Goal: Information Seeking & Learning: Learn about a topic

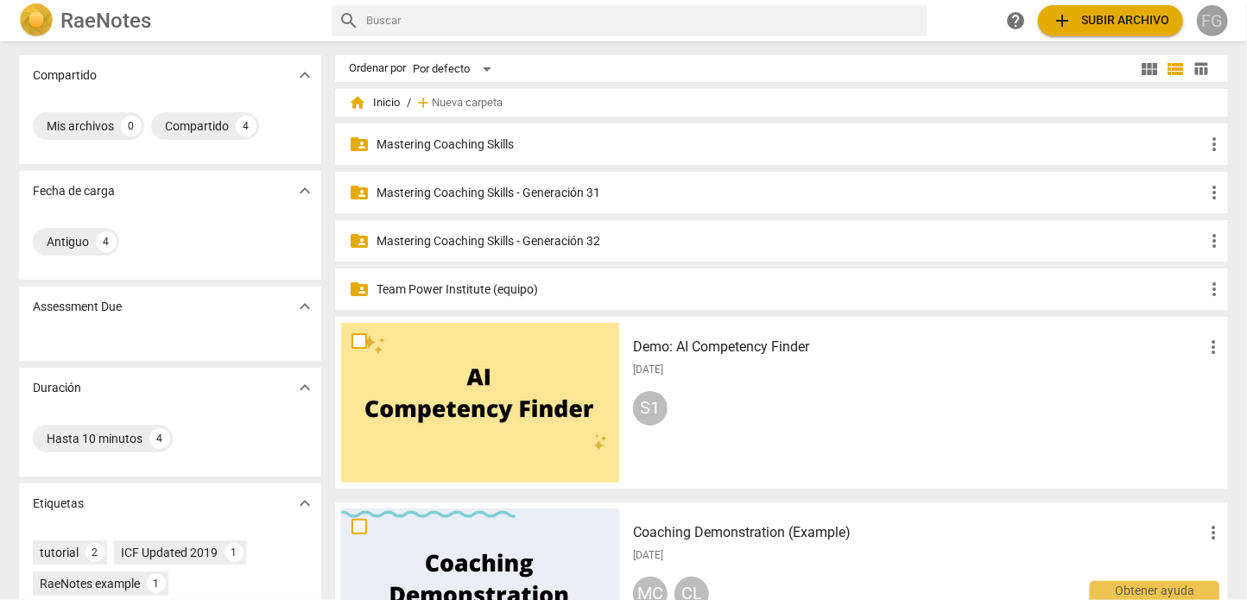
click at [1197, 12] on span "FG" at bounding box center [1212, 20] width 31 height 31
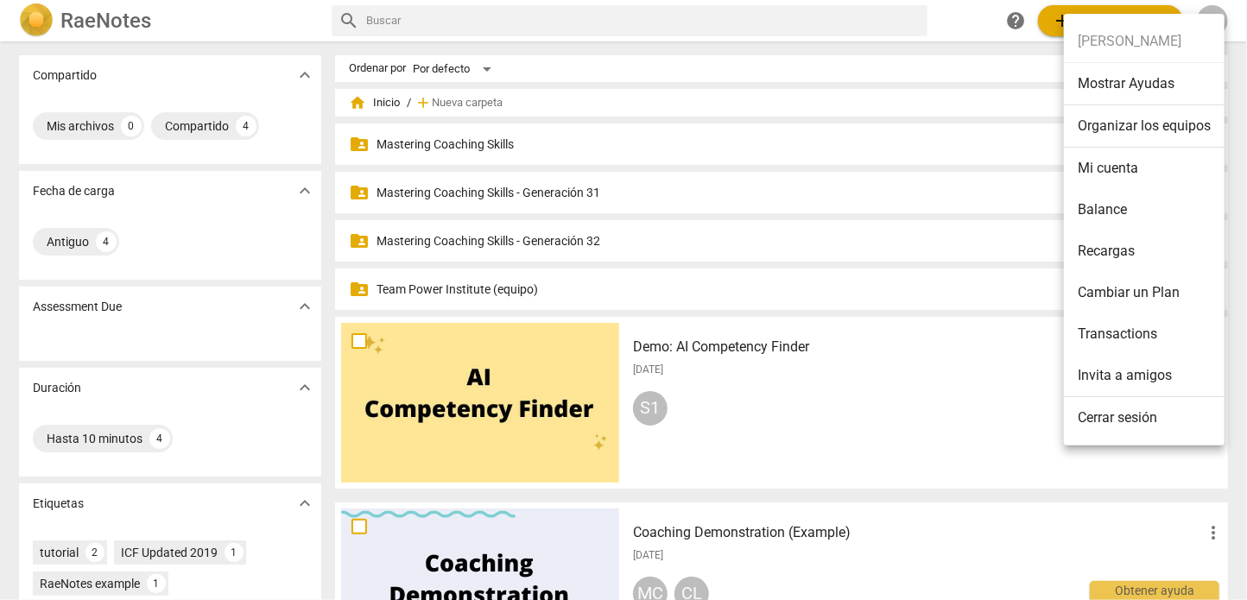
click at [1133, 134] on li "Organizar los equipos" at bounding box center [1144, 126] width 161 height 42
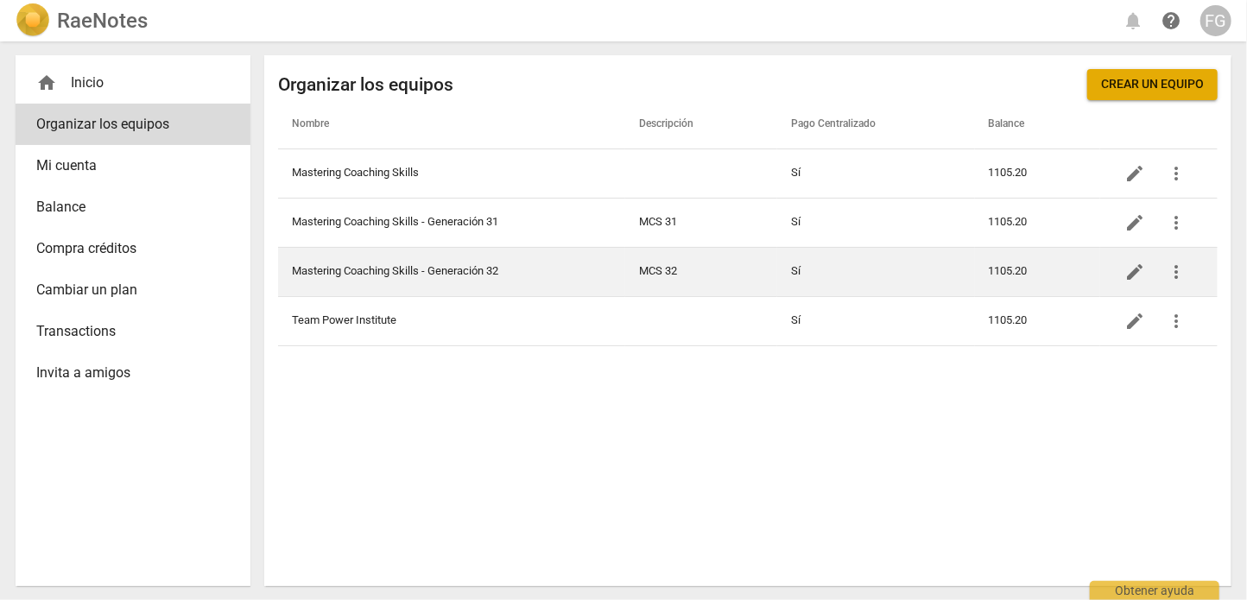
click at [470, 273] on td "Mastering Coaching Skills - Generación 32" at bounding box center [451, 271] width 347 height 49
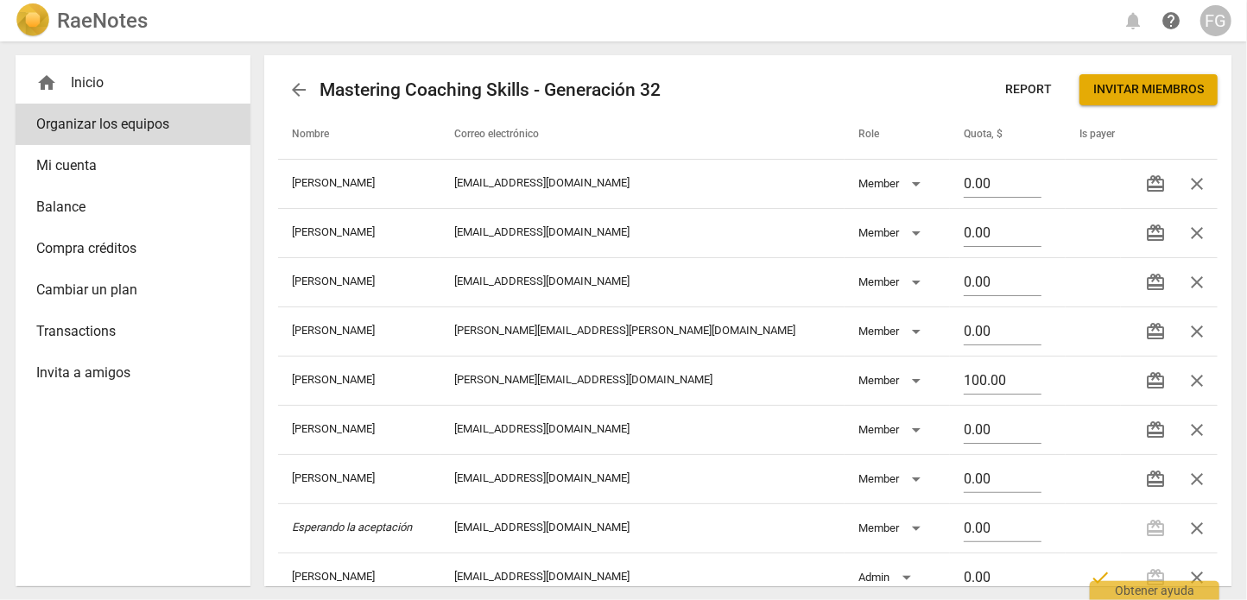
scroll to position [26, 0]
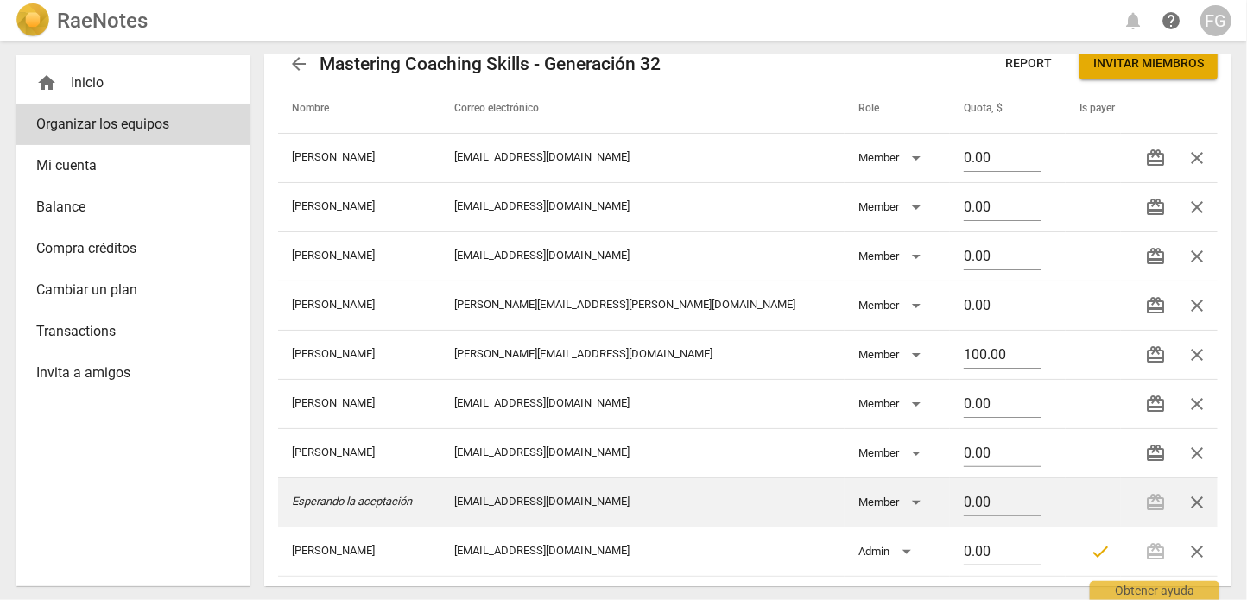
drag, startPoint x: 503, startPoint y: 498, endPoint x: 702, endPoint y: 500, distance: 199.5
click at [702, 500] on td "[EMAIL_ADDRESS][DOMAIN_NAME]" at bounding box center [642, 501] width 405 height 49
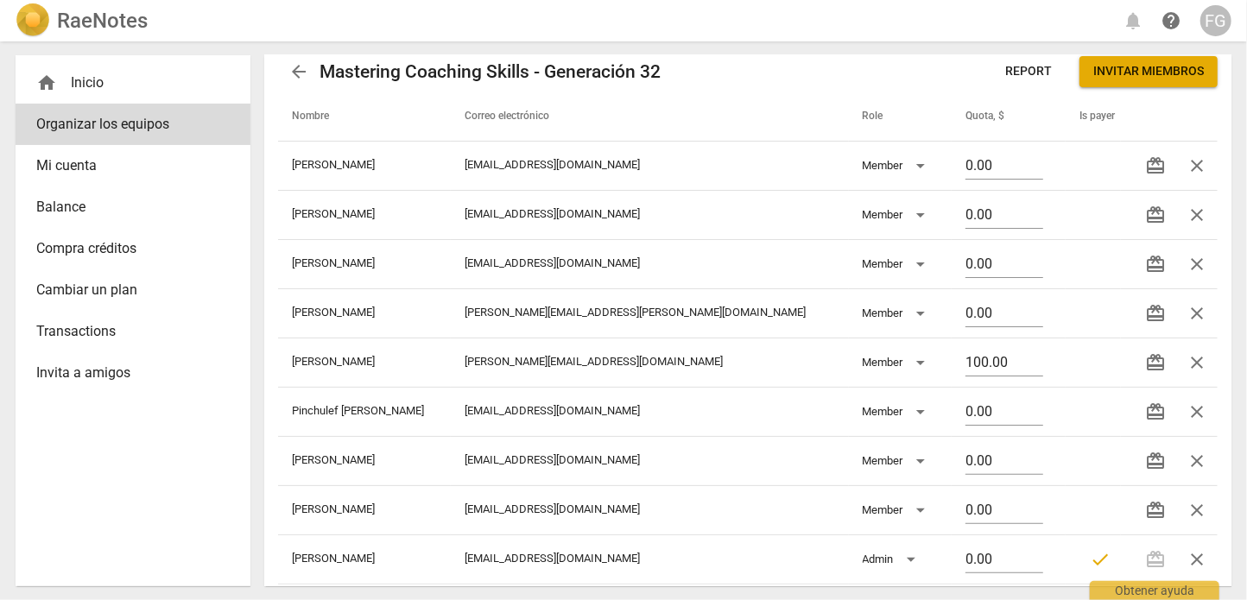
scroll to position [26, 0]
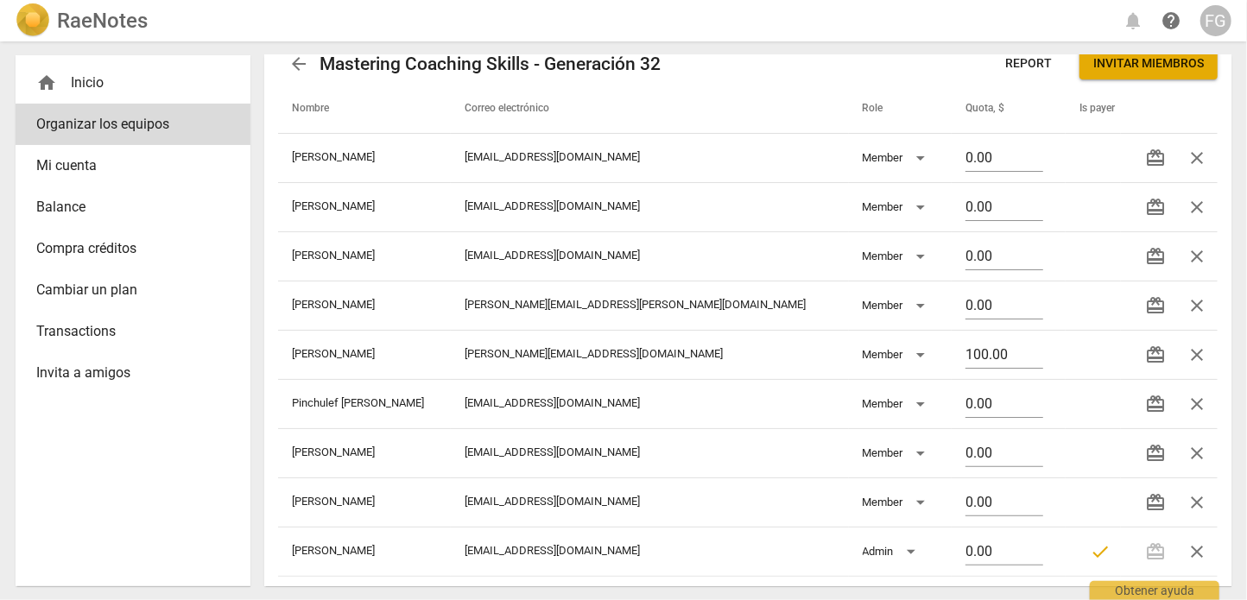
click at [98, 15] on h2 "RaeNotes" at bounding box center [102, 21] width 91 height 24
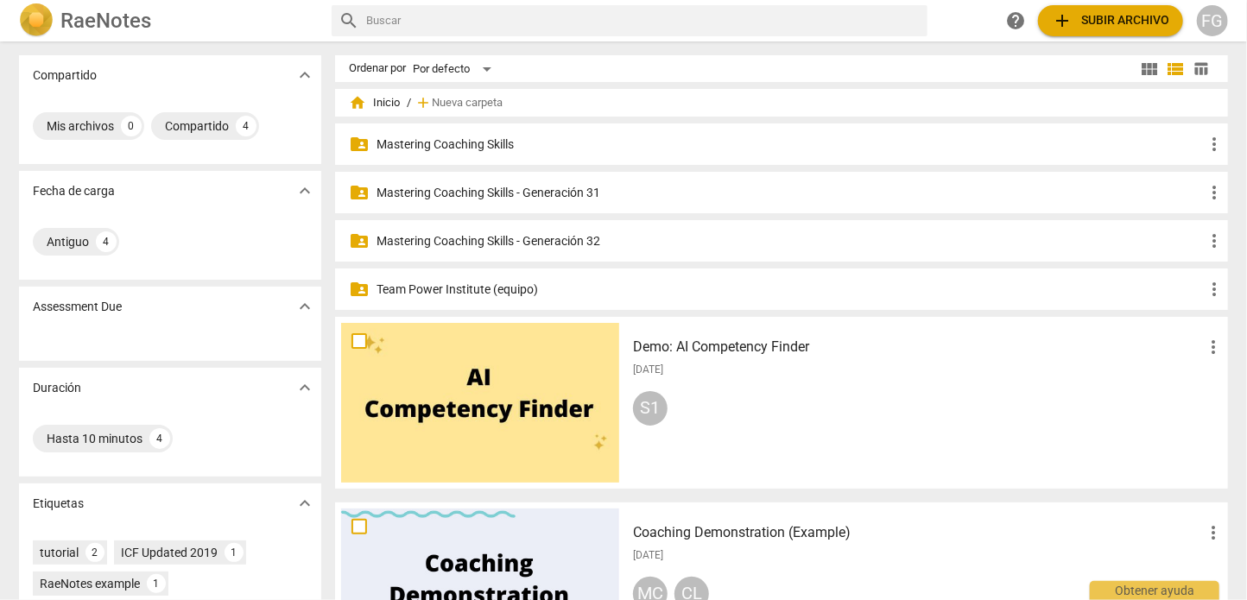
click at [1217, 27] on div "FG" at bounding box center [1212, 20] width 31 height 31
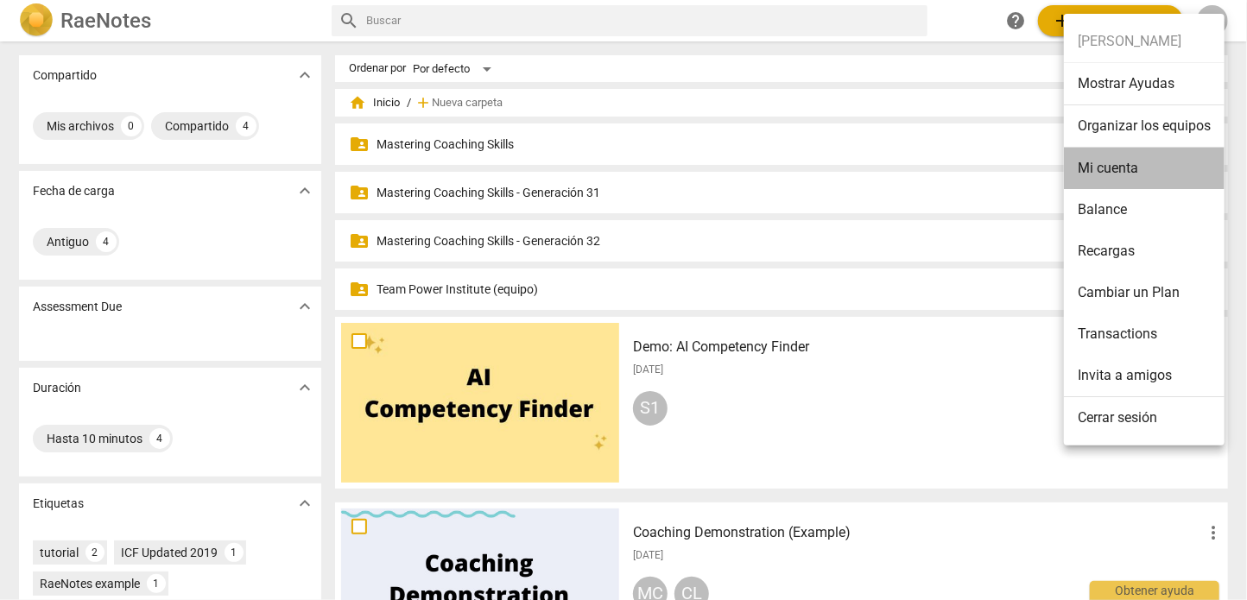
click at [1113, 186] on li "Mi cuenta" at bounding box center [1144, 168] width 161 height 41
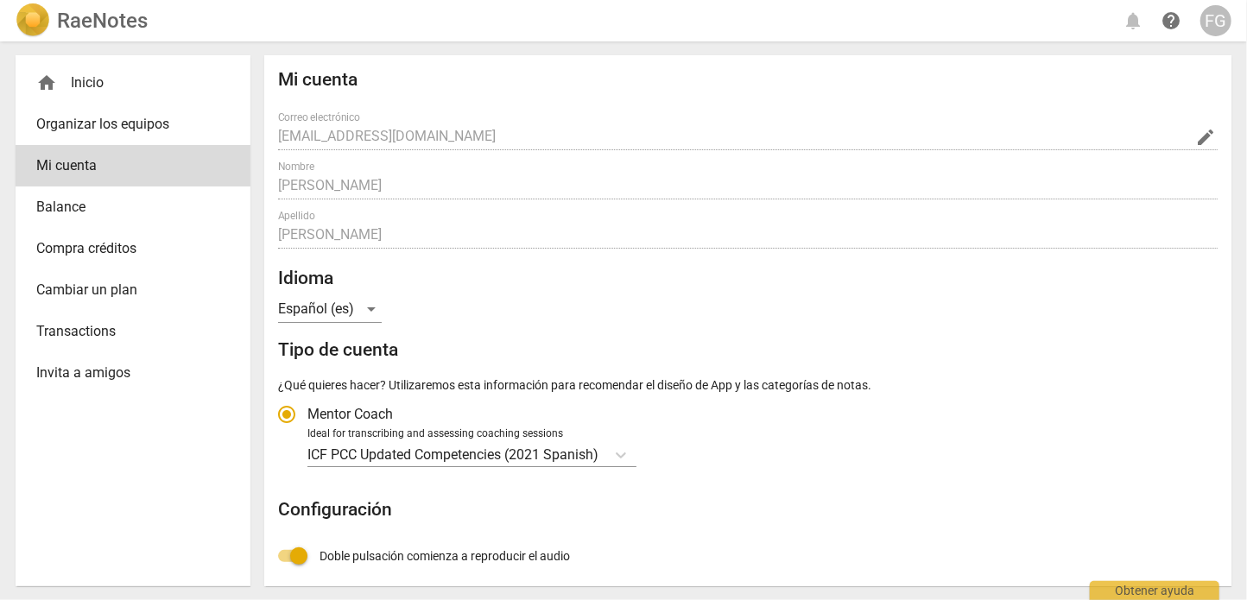
radio input "false"
click at [102, 13] on h2 "RaeNotes" at bounding box center [102, 21] width 91 height 24
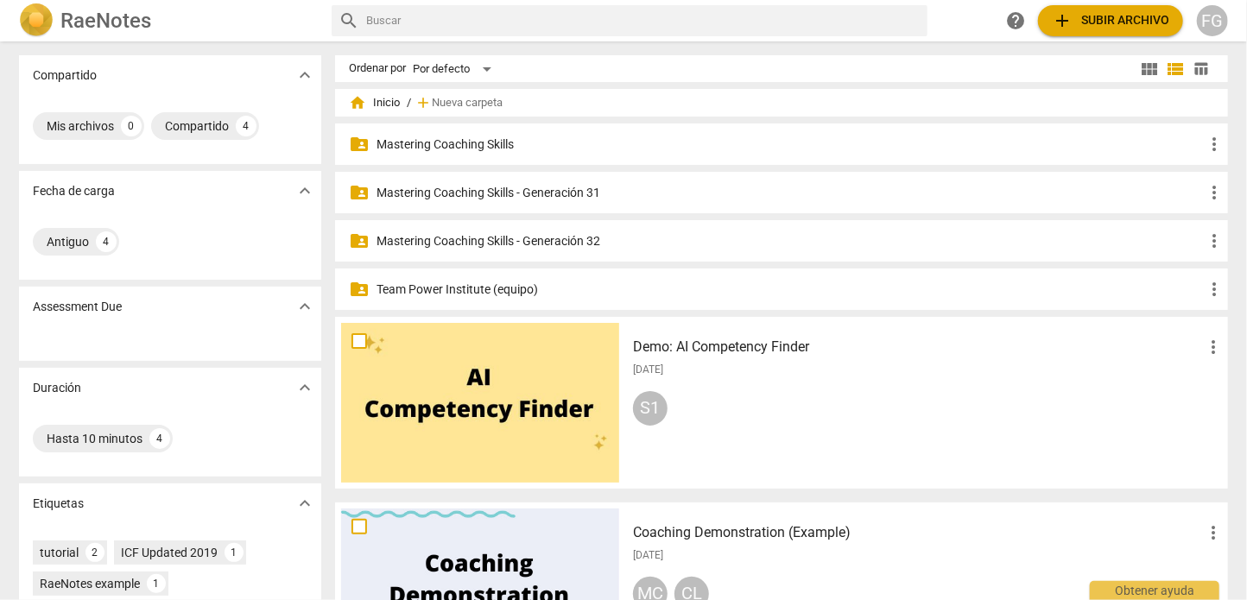
click at [533, 193] on p "Mastering Coaching Skills - Generación 31" at bounding box center [789, 193] width 827 height 18
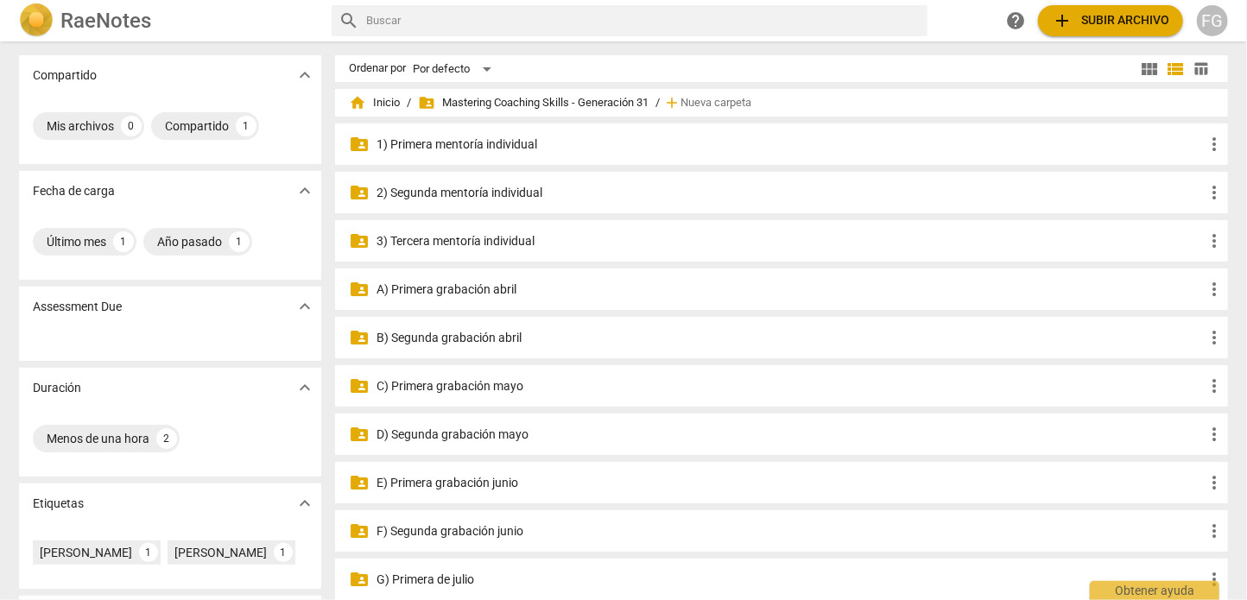
click at [502, 108] on span "folder_shared Mastering Coaching Skills - Generación 31" at bounding box center [533, 102] width 231 height 17
click at [387, 100] on span "home Inicio" at bounding box center [374, 102] width 51 height 17
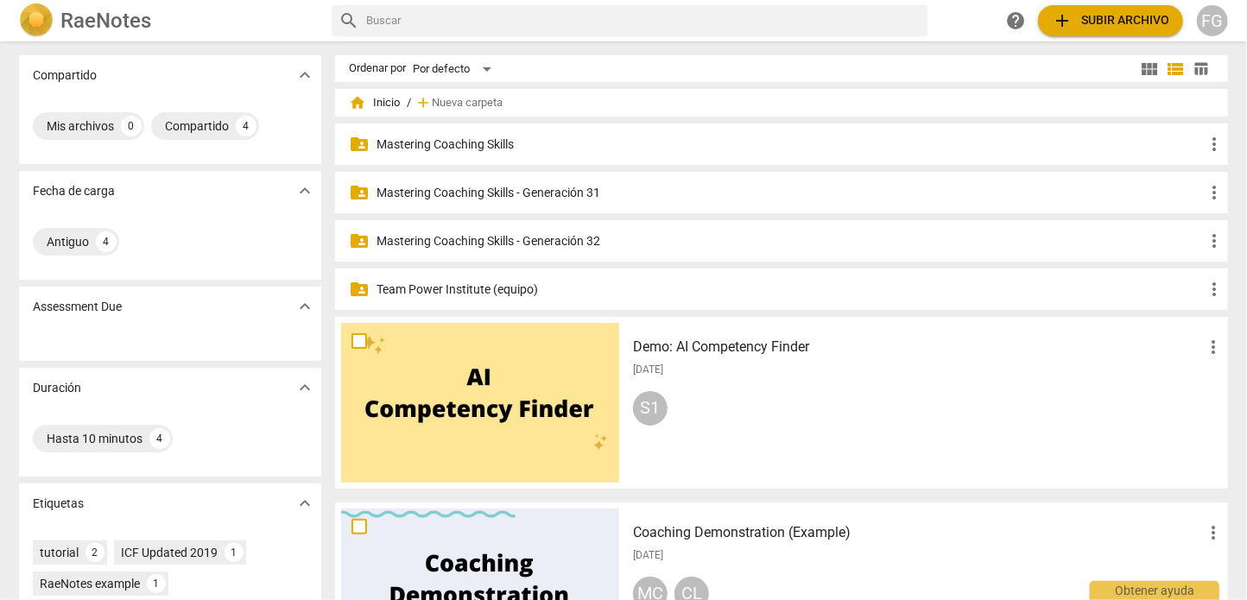
click at [526, 233] on p "Mastering Coaching Skills - Generación 32" at bounding box center [789, 241] width 827 height 18
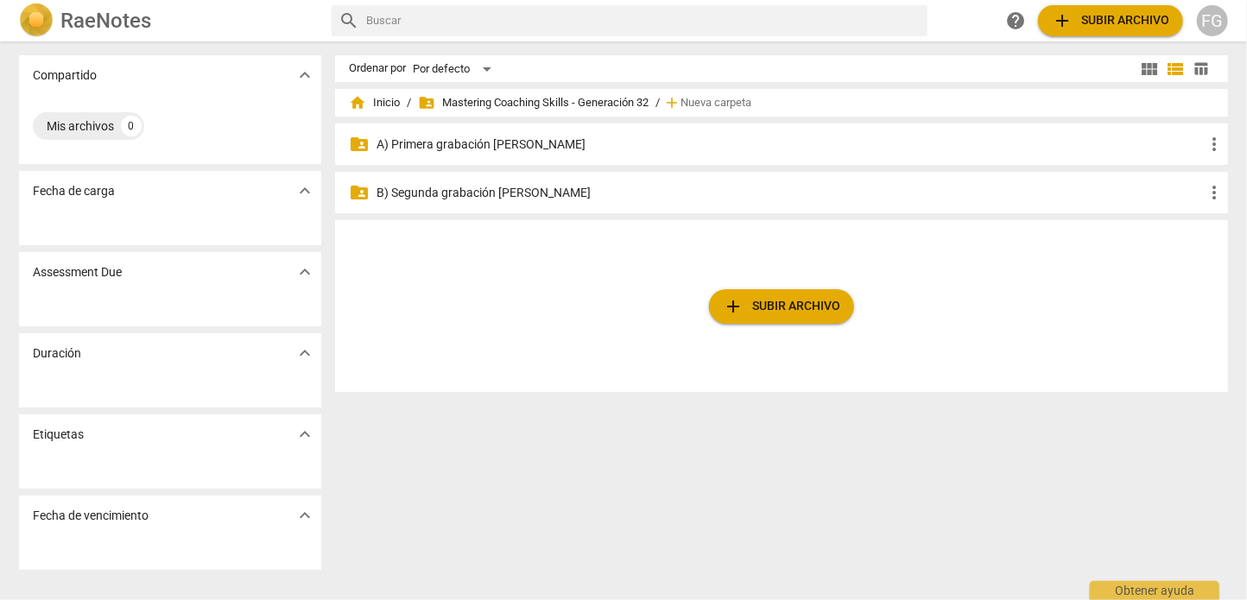
click at [508, 136] on p "A) Primera grabación [PERSON_NAME]" at bounding box center [789, 145] width 827 height 18
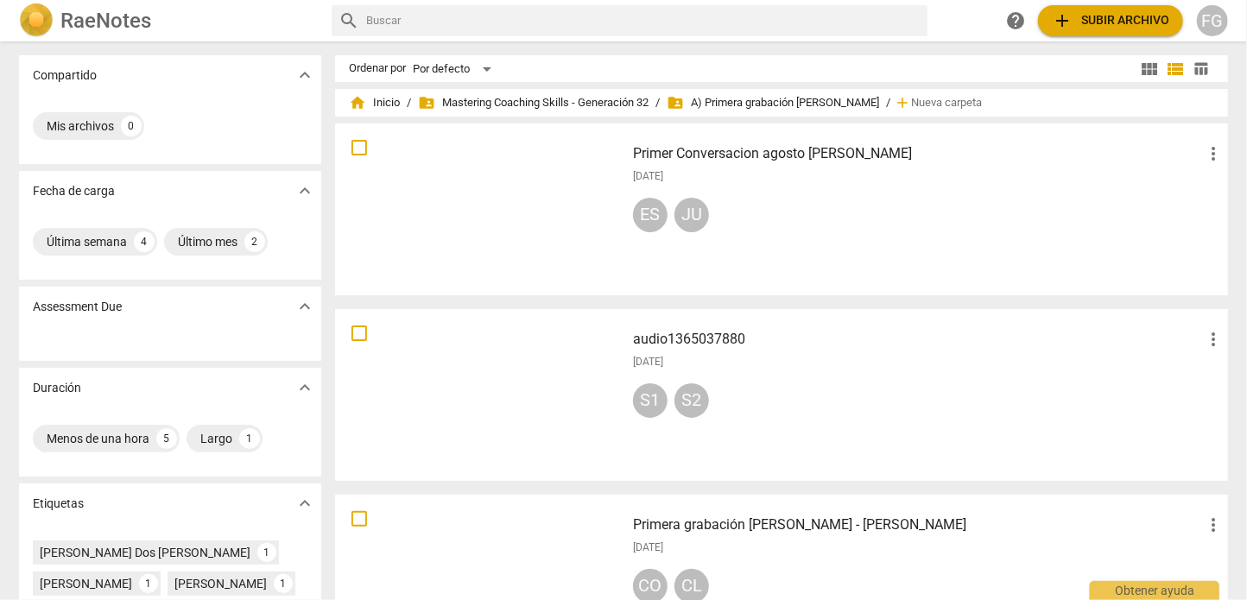
click at [787, 172] on div "[DATE]" at bounding box center [928, 176] width 591 height 15
